Goal: Find specific page/section: Find specific page/section

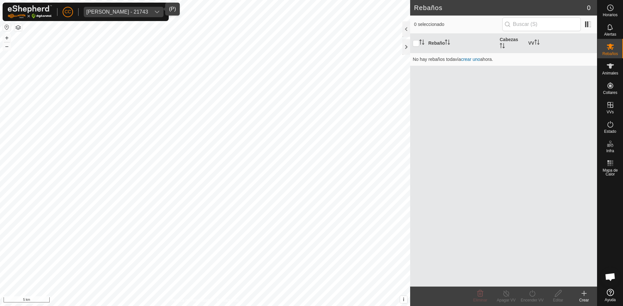
click at [113, 16] on span "[PERSON_NAME] - 21743" at bounding box center [117, 12] width 67 height 10
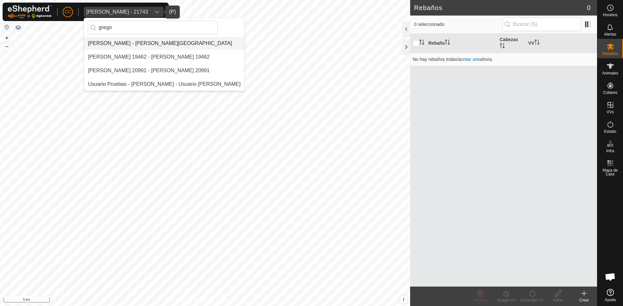
type input "grego"
click at [128, 40] on li "[PERSON_NAME] - [PERSON_NAME][GEOGRAPHIC_DATA]" at bounding box center [164, 43] width 160 height 13
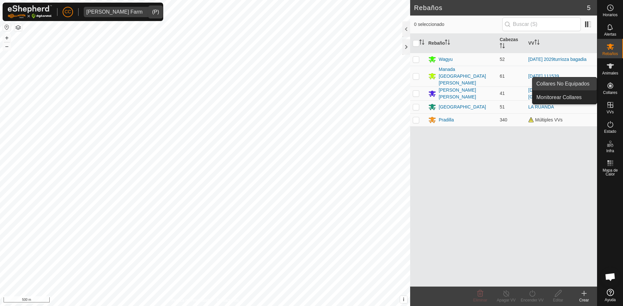
click at [589, 86] on link "Collares No Equipados" at bounding box center [564, 83] width 64 height 13
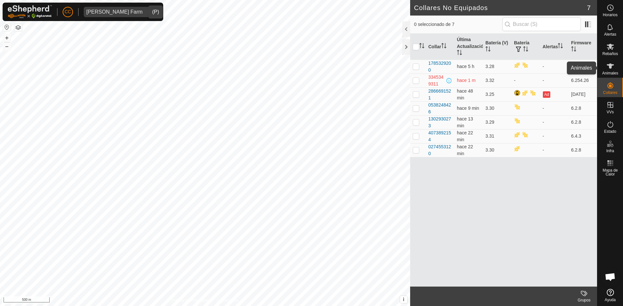
click at [611, 66] on icon at bounding box center [609, 66] width 7 height 5
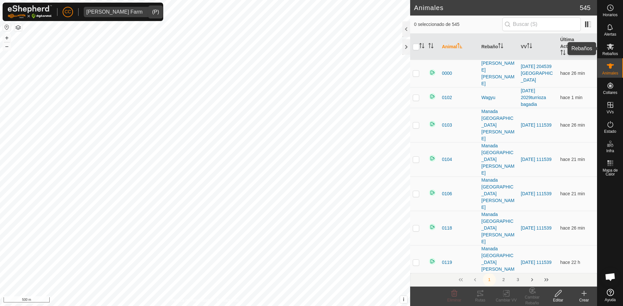
click at [609, 51] on es-mob-svg-icon at bounding box center [610, 47] width 12 height 10
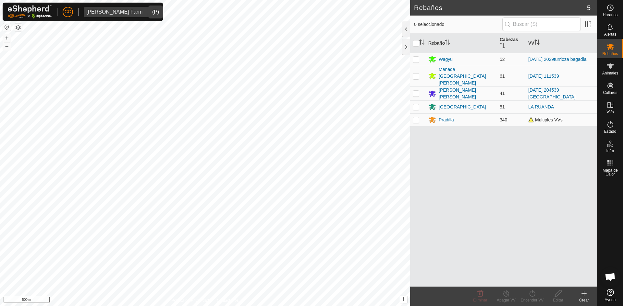
click at [440, 117] on div "Pradilla" at bounding box center [445, 120] width 15 height 7
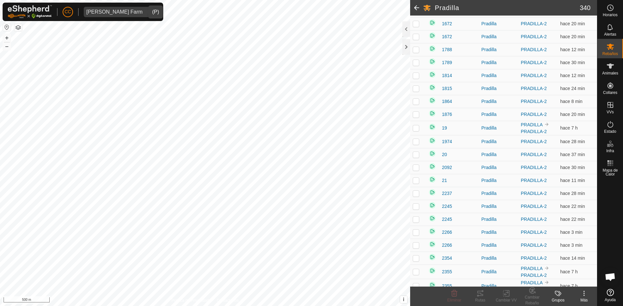
scroll to position [324, 0]
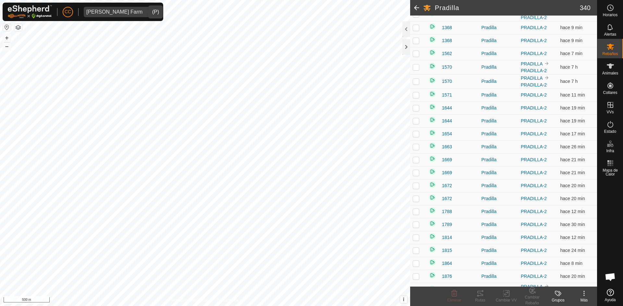
click at [417, 8] on span at bounding box center [416, 8] width 13 height 16
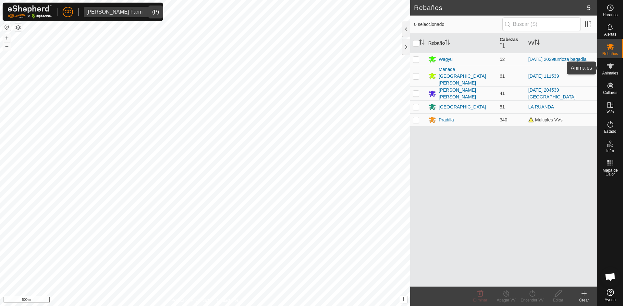
click at [611, 66] on icon at bounding box center [609, 66] width 7 height 5
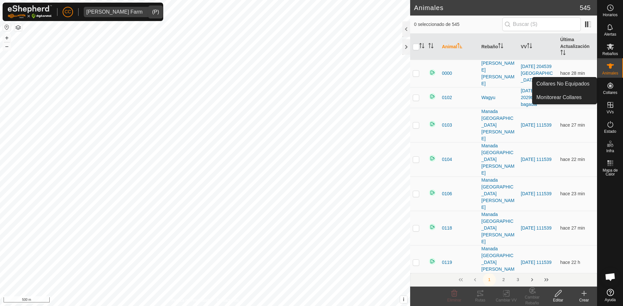
click at [585, 82] on link "Collares No Equipados" at bounding box center [564, 83] width 64 height 13
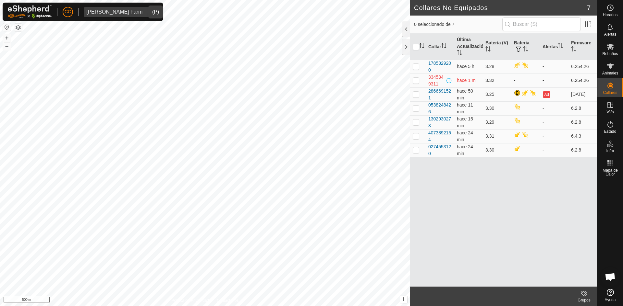
click at [439, 80] on div "3345349311" at bounding box center [436, 81] width 17 height 14
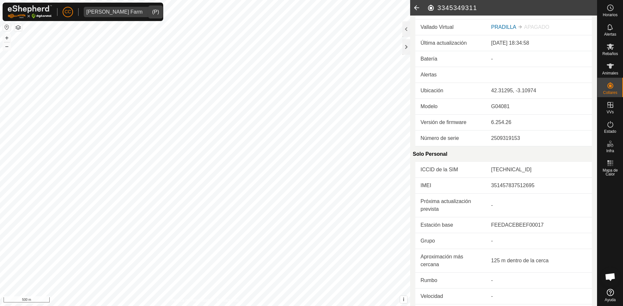
scroll to position [32, 0]
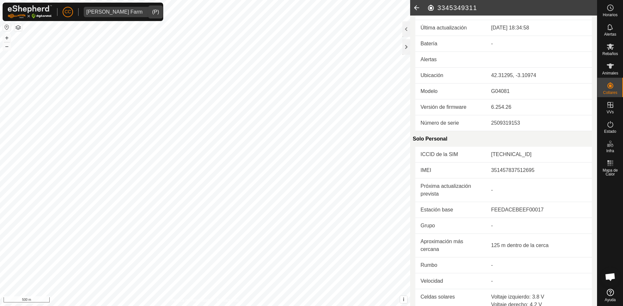
click at [419, 6] on icon at bounding box center [416, 8] width 13 height 16
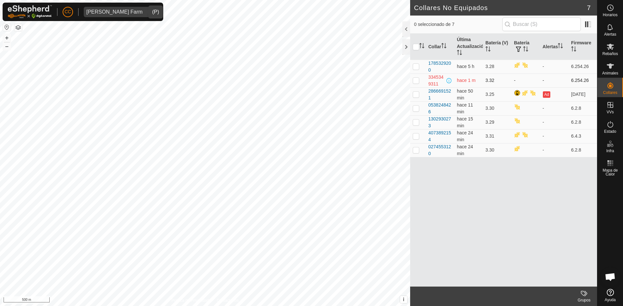
click at [419, 81] on td at bounding box center [418, 81] width 16 height 14
click at [416, 83] on p-tablecheckbox at bounding box center [415, 80] width 6 height 5
checkbox input "false"
click at [418, 67] on p-checkbox at bounding box center [415, 66] width 6 height 5
checkbox input "true"
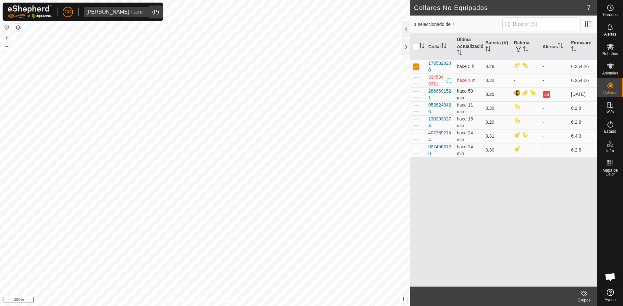
click at [417, 95] on p-checkbox at bounding box center [415, 94] width 6 height 5
checkbox input "true"
click at [417, 106] on p-checkbox at bounding box center [415, 108] width 6 height 5
checkbox input "true"
click at [418, 123] on p-checkbox at bounding box center [415, 122] width 6 height 5
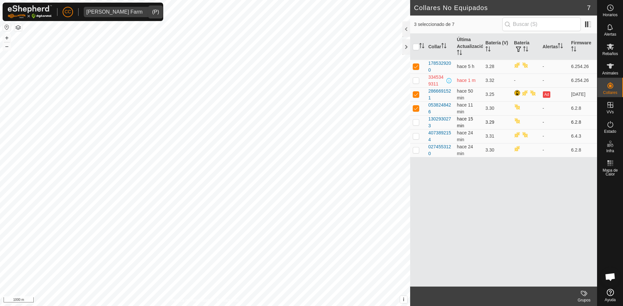
checkbox input "true"
click at [417, 136] on p-checkbox at bounding box center [415, 136] width 6 height 5
checkbox input "true"
click at [417, 149] on p-checkbox at bounding box center [415, 150] width 6 height 5
checkbox input "true"
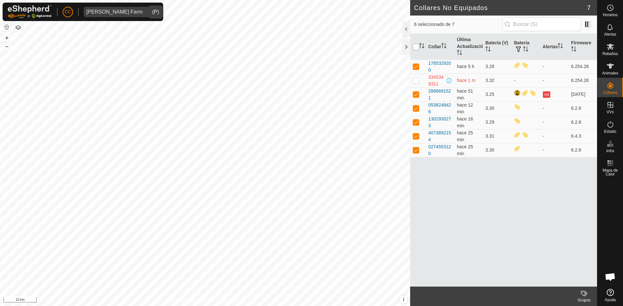
click at [418, 48] on input "checkbox" at bounding box center [415, 47] width 6 height 6
checkbox input "true"
click at [418, 48] on input "checkbox" at bounding box center [415, 47] width 6 height 6
checkbox input "false"
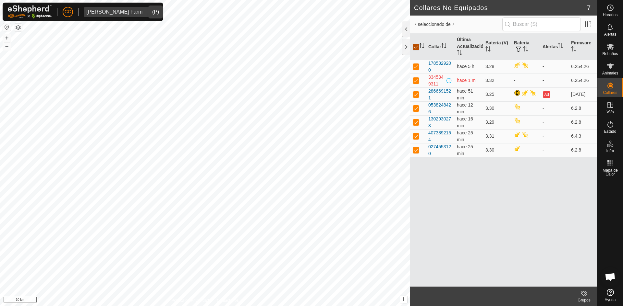
checkbox input "false"
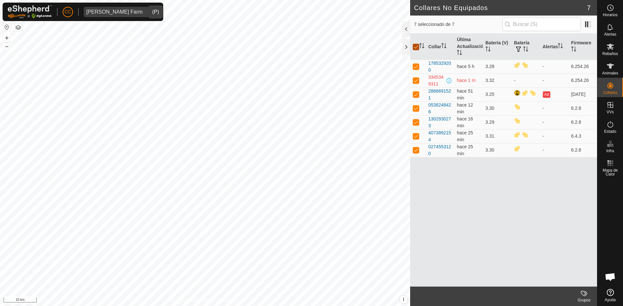
checkbox input "false"
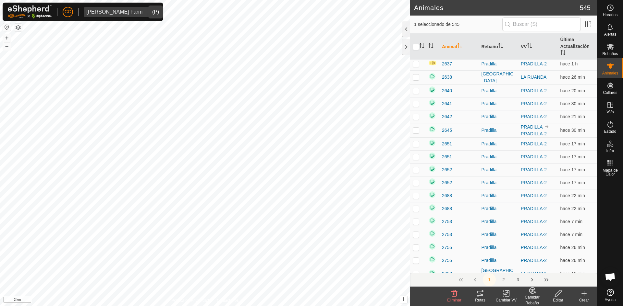
scroll to position [2754, 0]
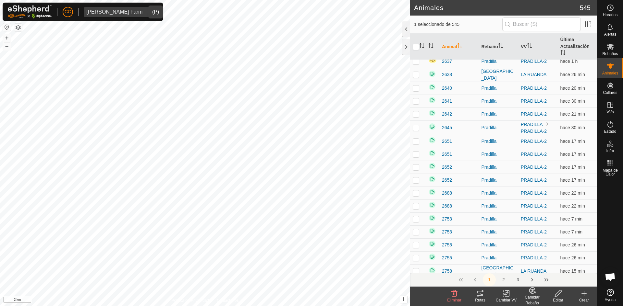
click at [503, 281] on button "2" at bounding box center [503, 280] width 13 height 13
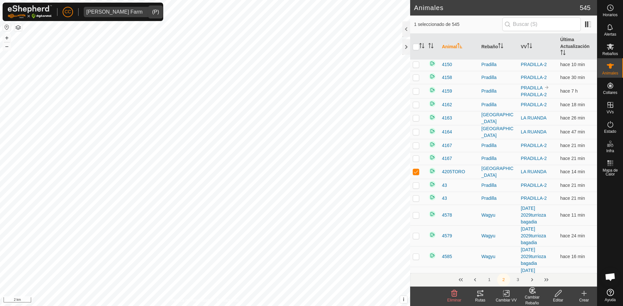
scroll to position [778, 0]
click at [455, 168] on span "4205TORO" at bounding box center [453, 171] width 23 height 7
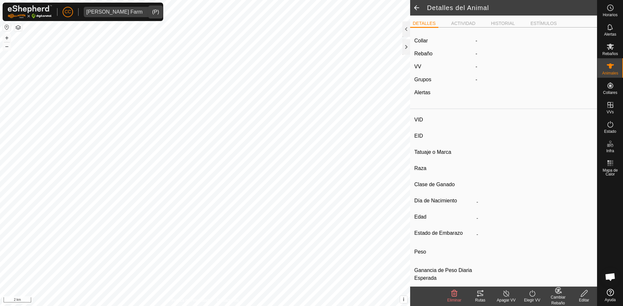
type input "4205TORO"
type input "-"
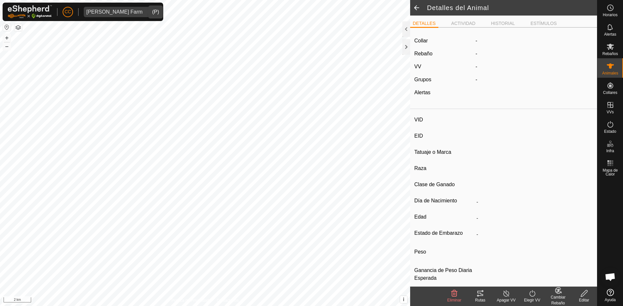
type input "-"
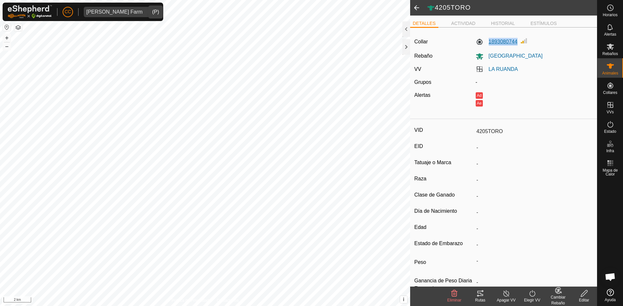
drag, startPoint x: 485, startPoint y: 43, endPoint x: 515, endPoint y: 44, distance: 29.5
click at [515, 44] on label "1893080744" at bounding box center [496, 42] width 42 height 8
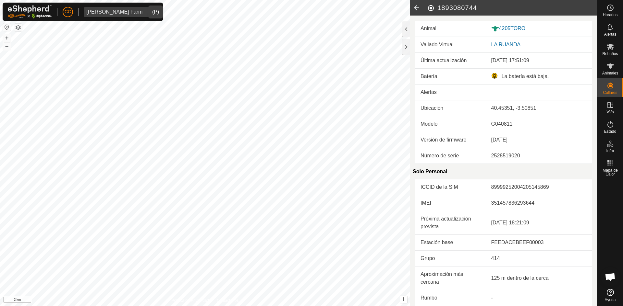
click at [457, 9] on h2 "1893080744" at bounding box center [512, 8] width 170 height 8
copy h2 "1893080744"
click at [418, 8] on icon at bounding box center [416, 8] width 13 height 16
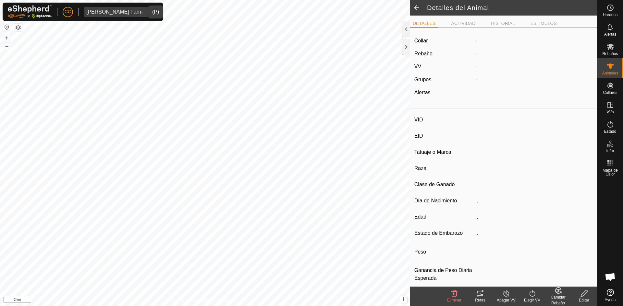
type input "4205TORO"
type input "-"
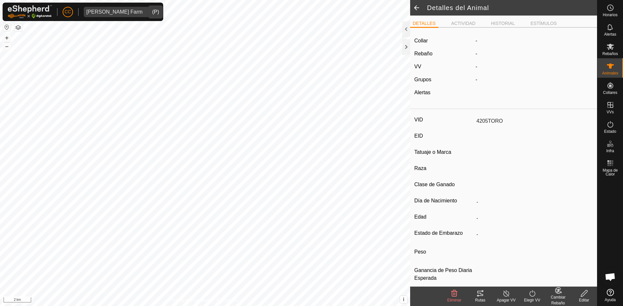
type input "-"
